Goal: Information Seeking & Learning: Learn about a topic

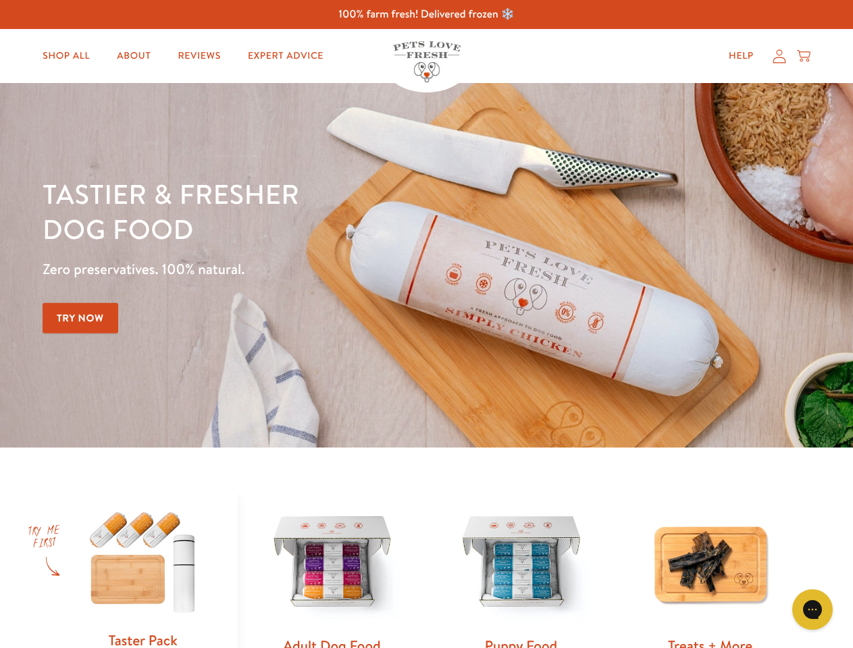
click at [426, 324] on div "Tastier & fresher dog food Zero preservatives. 100% natural. Try Now" at bounding box center [299, 265] width 512 height 178
click at [812, 610] on icon "Gorgias live chat" at bounding box center [812, 609] width 13 height 13
